Goal: Information Seeking & Learning: Learn about a topic

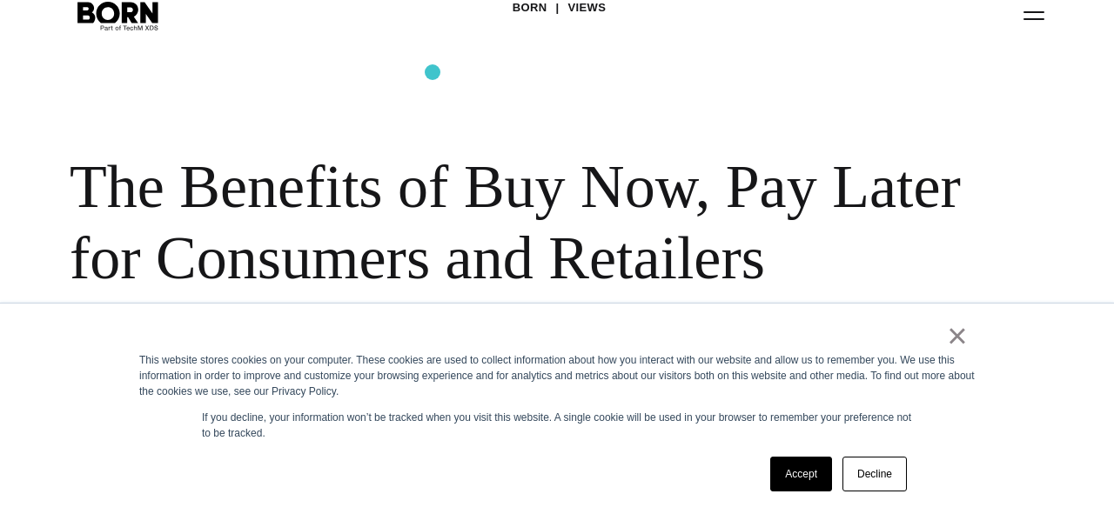
scroll to position [76, 0]
click at [954, 352] on div "This website stores cookies on your computer. These cookies are used to collect…" at bounding box center [556, 375] width 835 height 47
click at [958, 336] on link "×" at bounding box center [957, 336] width 21 height 16
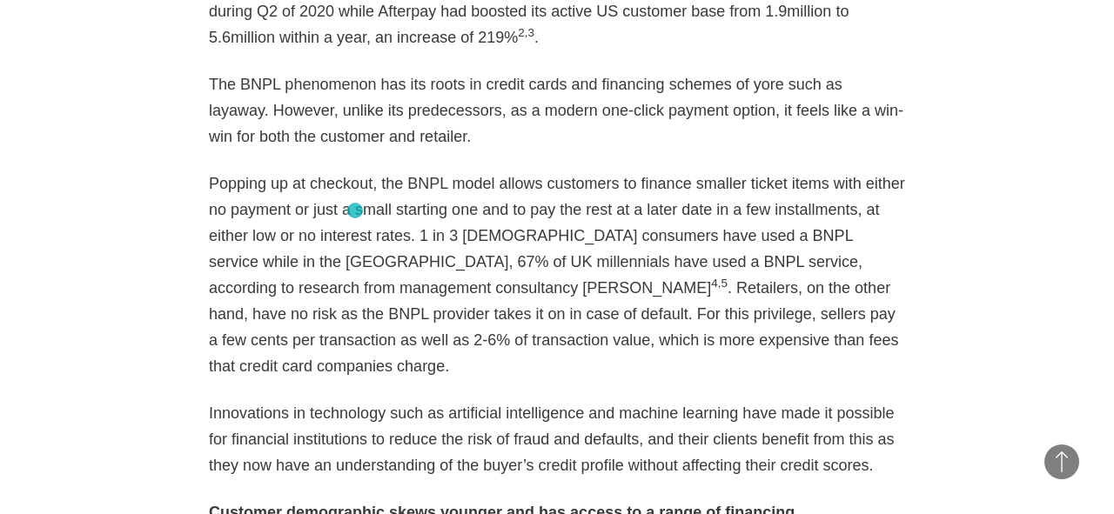
scroll to position [1631, 0]
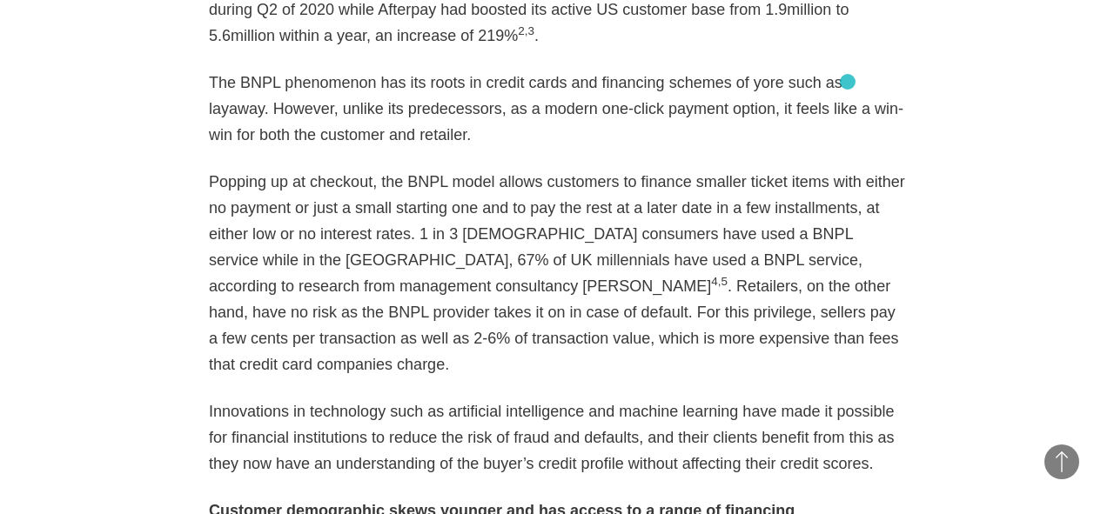
click at [847, 82] on p "The BNPL phenomenon has its roots in credit cards and financing schemes of yore…" at bounding box center [557, 109] width 696 height 78
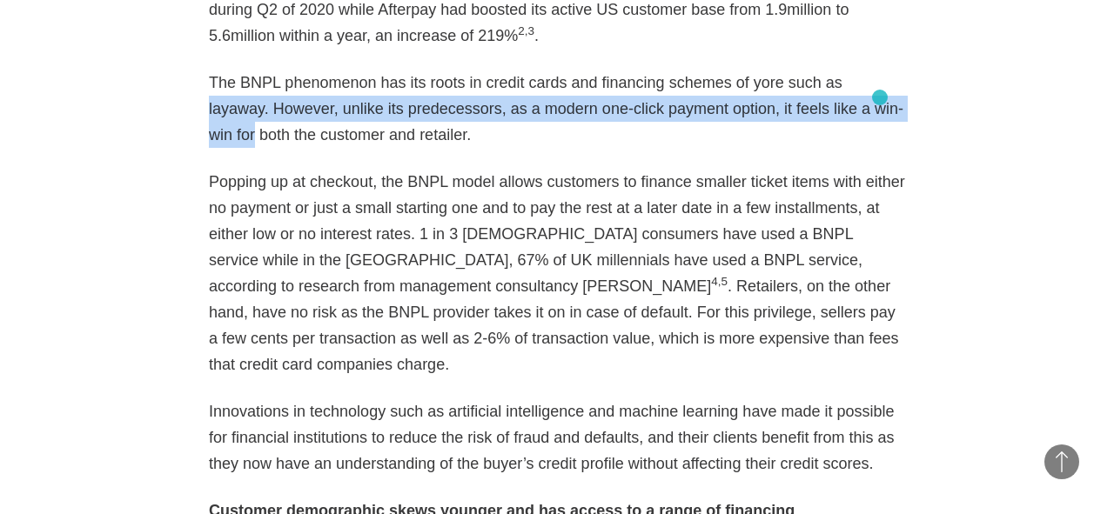
drag, startPoint x: 847, startPoint y: 82, endPoint x: 889, endPoint y: 105, distance: 47.9
click at [888, 105] on p "The BNPL phenomenon has its roots in credit cards and financing schemes of yore…" at bounding box center [557, 109] width 696 height 78
click at [874, 87] on p "The BNPL phenomenon has its roots in credit cards and financing schemes of yore…" at bounding box center [557, 109] width 696 height 78
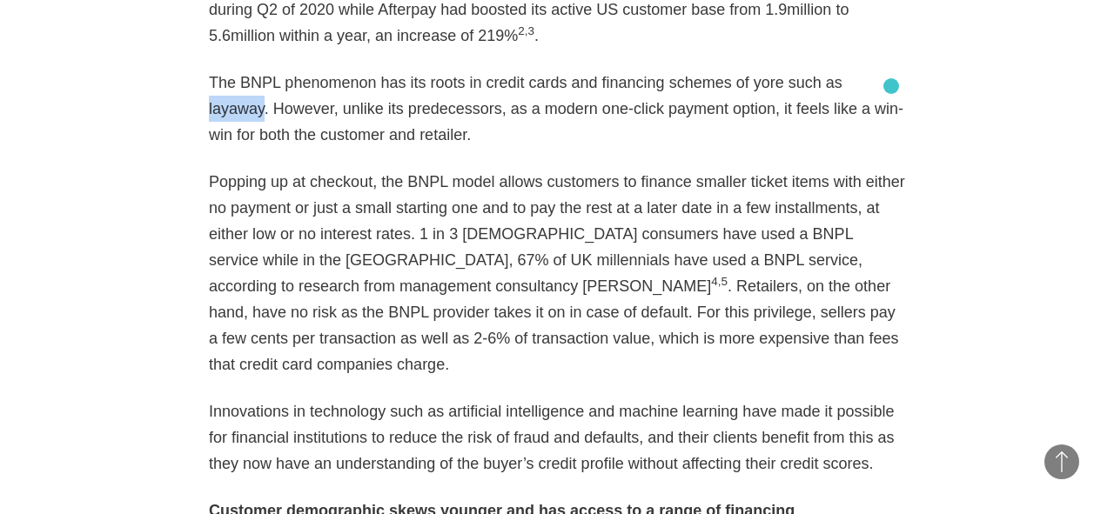
drag, startPoint x: 838, startPoint y: 84, endPoint x: 891, endPoint y: 86, distance: 53.1
click at [891, 86] on p "The BNPL phenomenon has its roots in credit cards and financing schemes of yore…" at bounding box center [557, 109] width 696 height 78
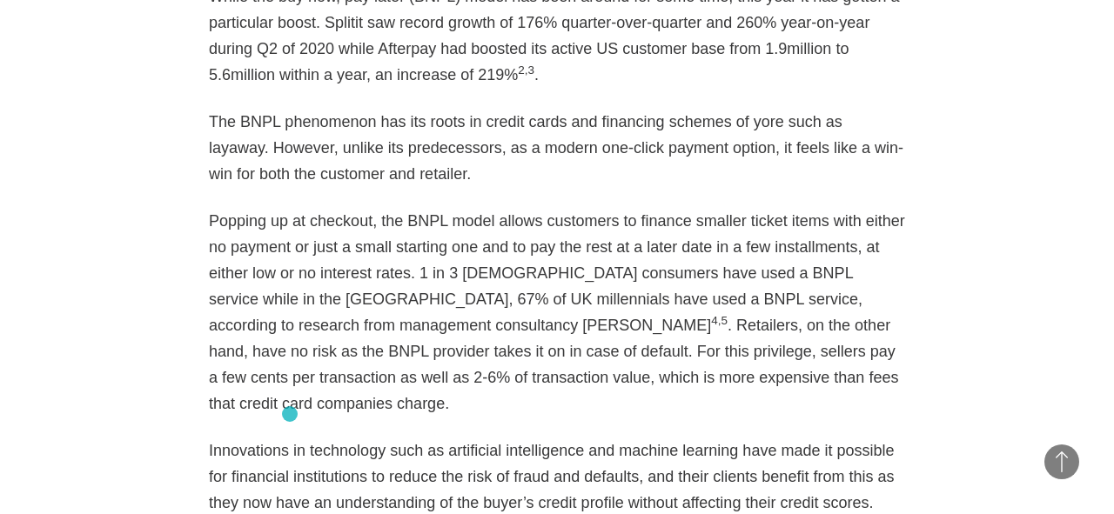
scroll to position [1594, 0]
